Goal: Task Accomplishment & Management: Manage account settings

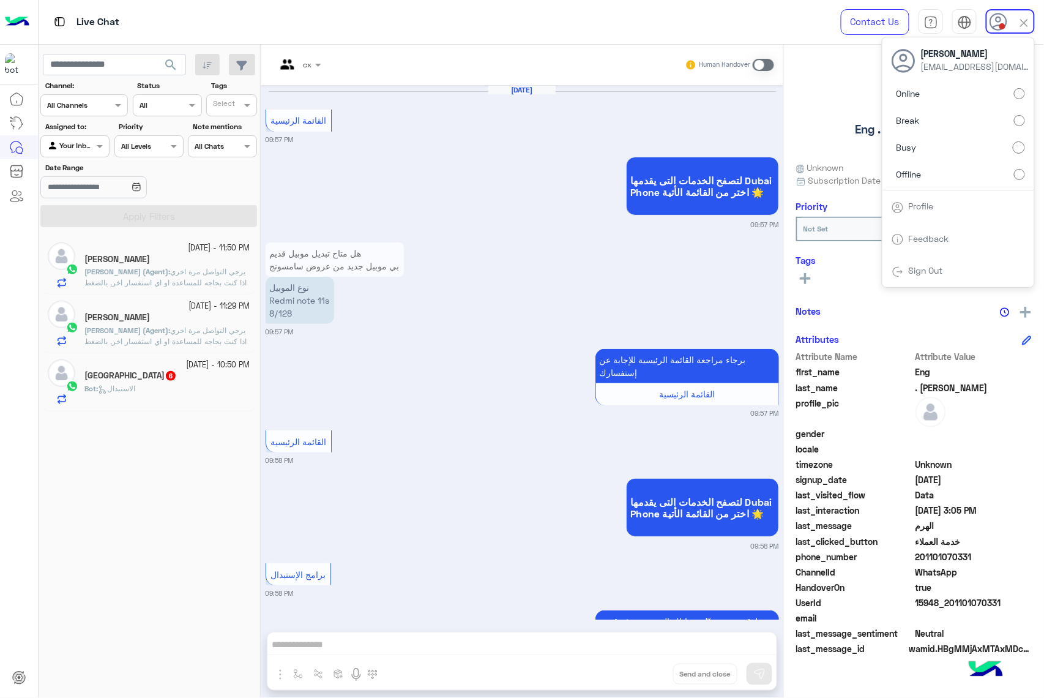
scroll to position [5099, 0]
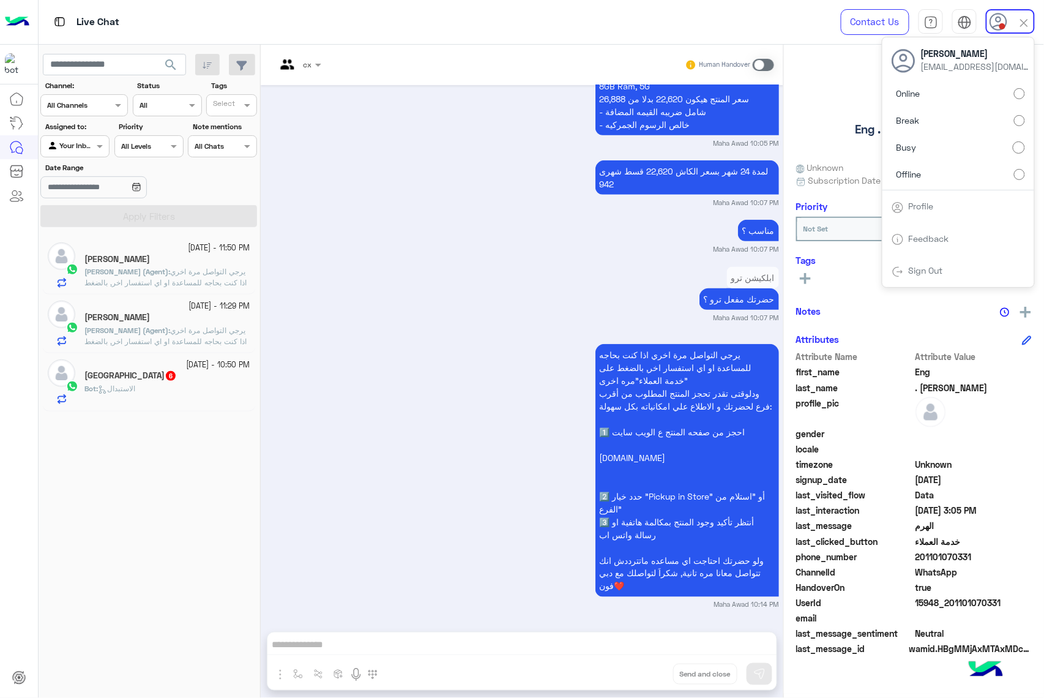
click at [961, 165] on label "Offline" at bounding box center [958, 174] width 133 height 22
